Goal: Find specific page/section: Find specific page/section

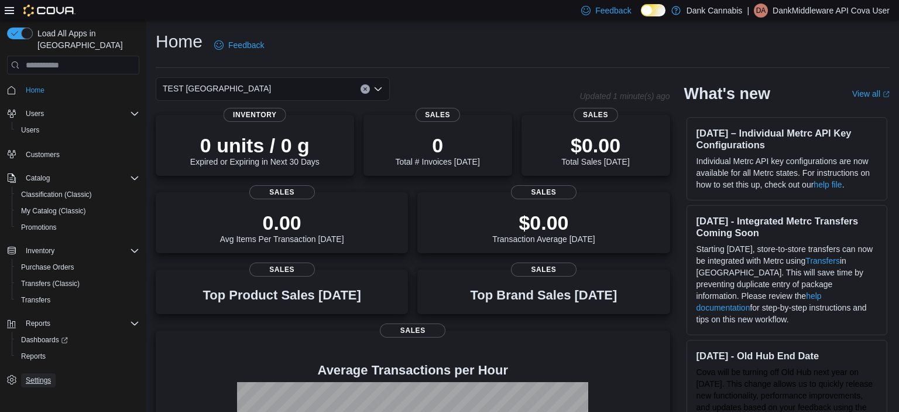
click at [44, 375] on span "Settings" at bounding box center [38, 379] width 25 height 9
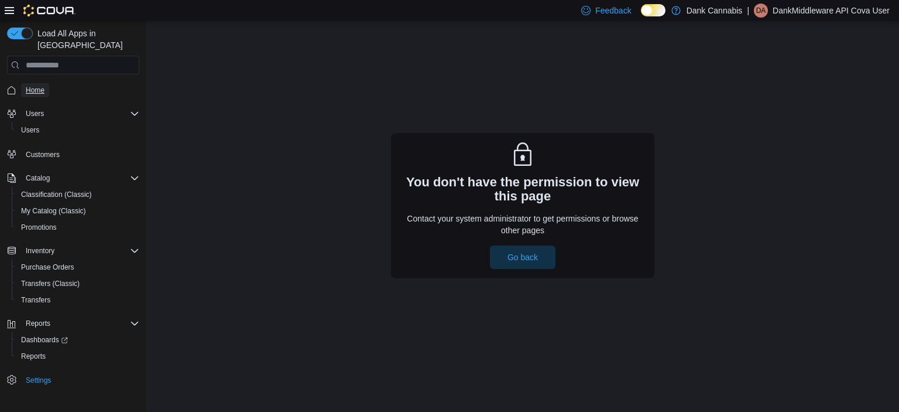
click at [34, 85] on span "Home" at bounding box center [35, 89] width 19 height 9
